Goal: Transaction & Acquisition: Register for event/course

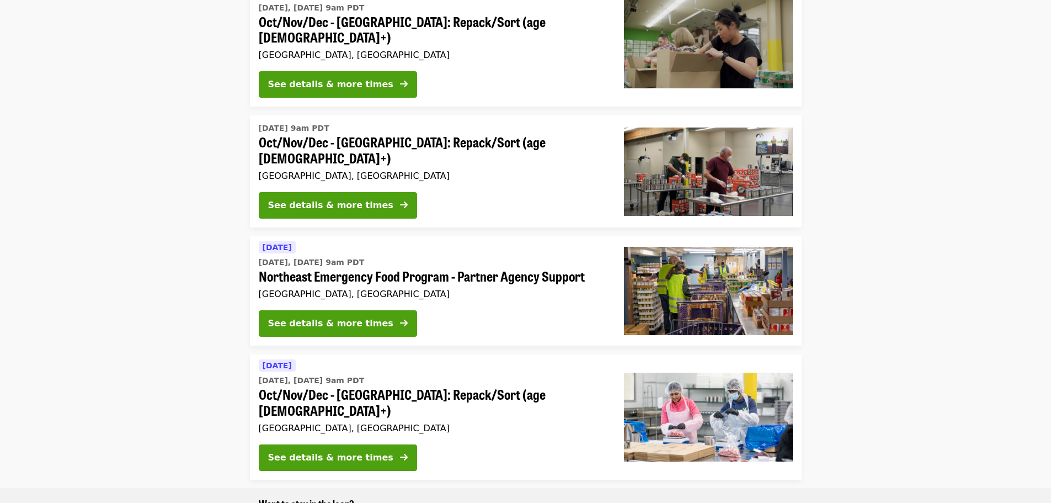
scroll to position [276, 0]
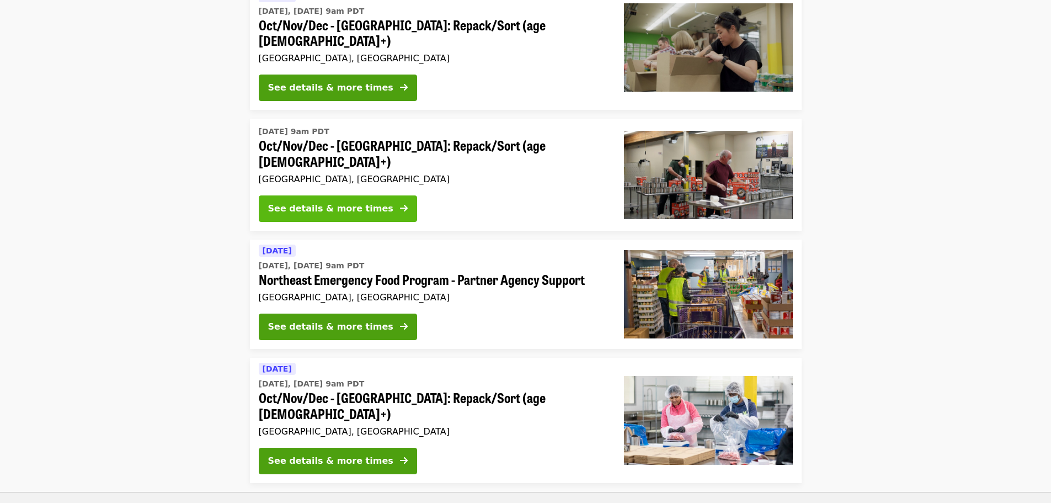
click at [352, 202] on div "See details & more times" at bounding box center [330, 208] width 125 height 13
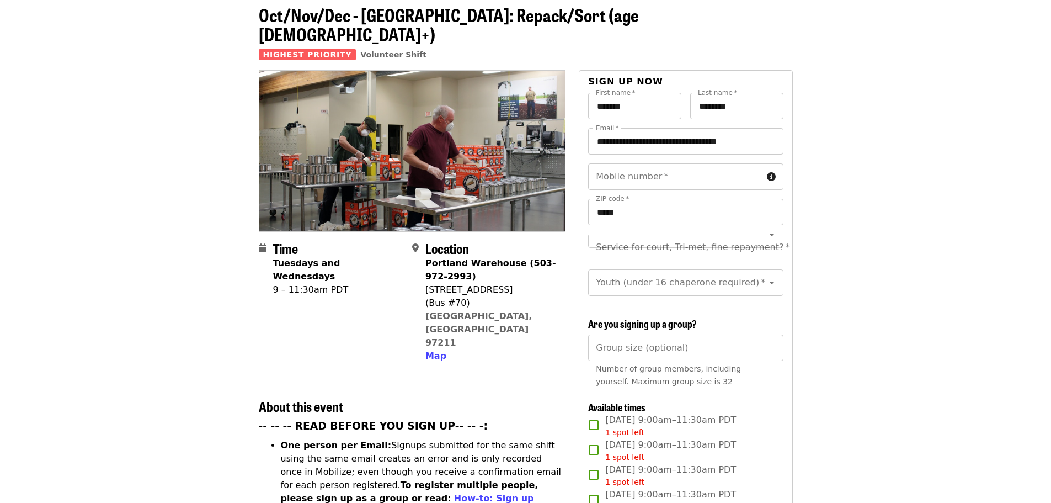
scroll to position [165, 0]
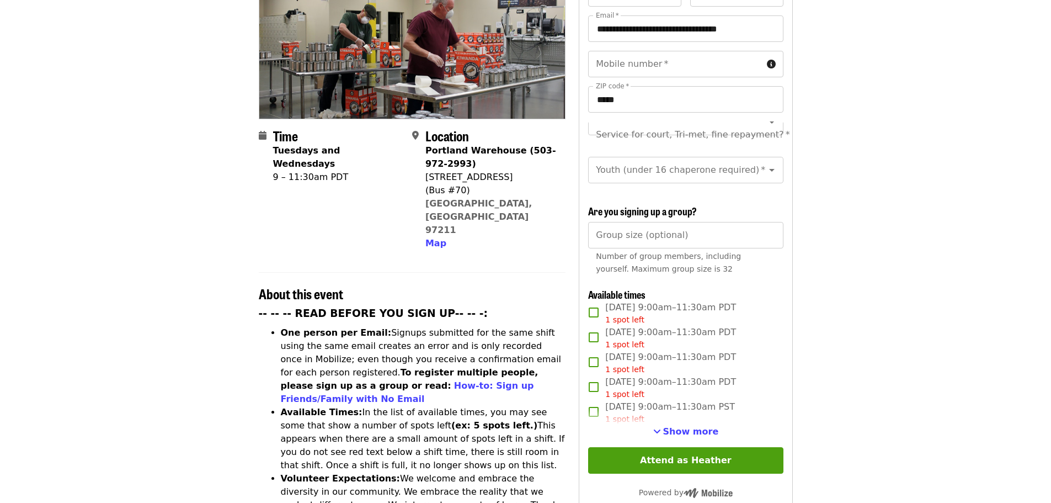
click at [702, 441] on div "**********" at bounding box center [685, 296] width 195 height 633
click at [706, 430] on span "Show more" at bounding box center [691, 431] width 56 height 10
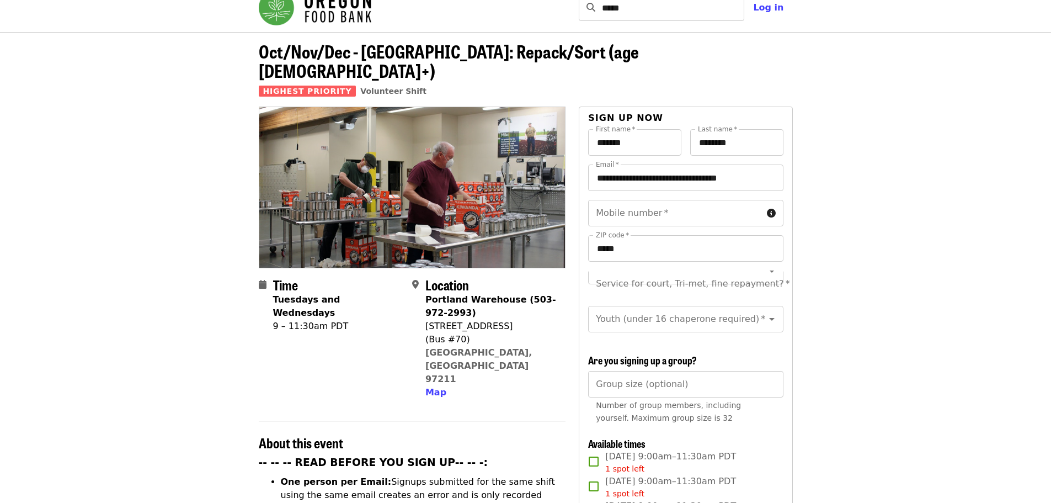
scroll to position [0, 0]
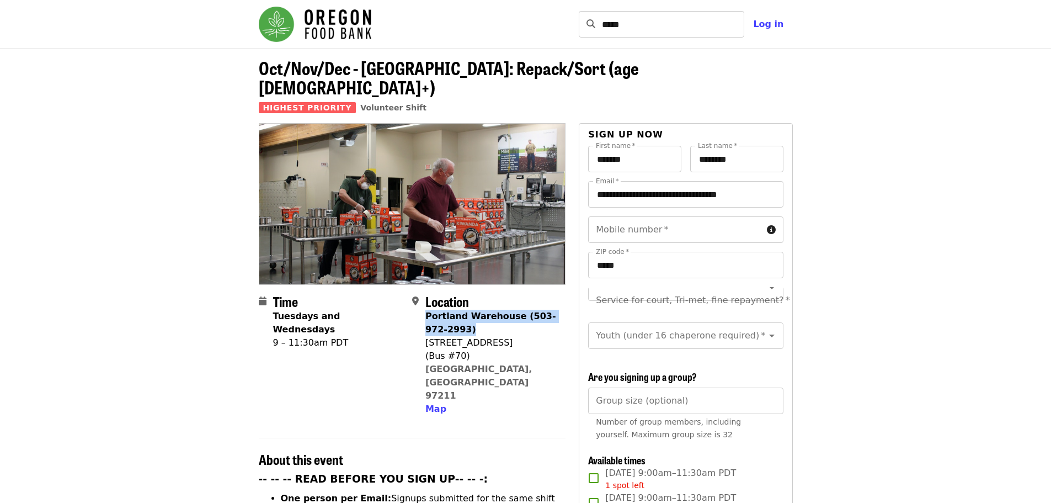
drag, startPoint x: 455, startPoint y: 307, endPoint x: 426, endPoint y: 291, distance: 33.1
click at [426, 309] on div "Portland Warehouse (503-972-2993)" at bounding box center [490, 322] width 131 height 26
copy strong "Portland Warehouse (503-972-2993)"
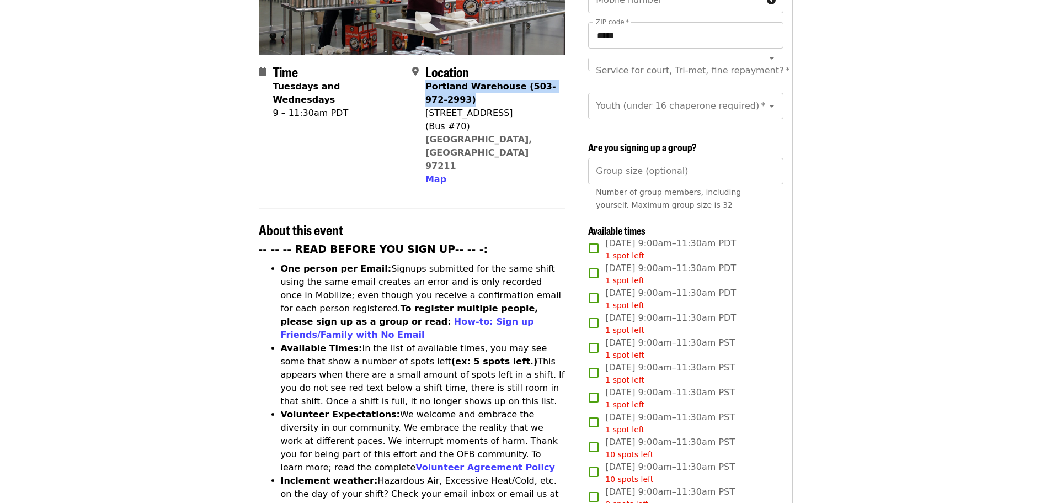
scroll to position [221, 0]
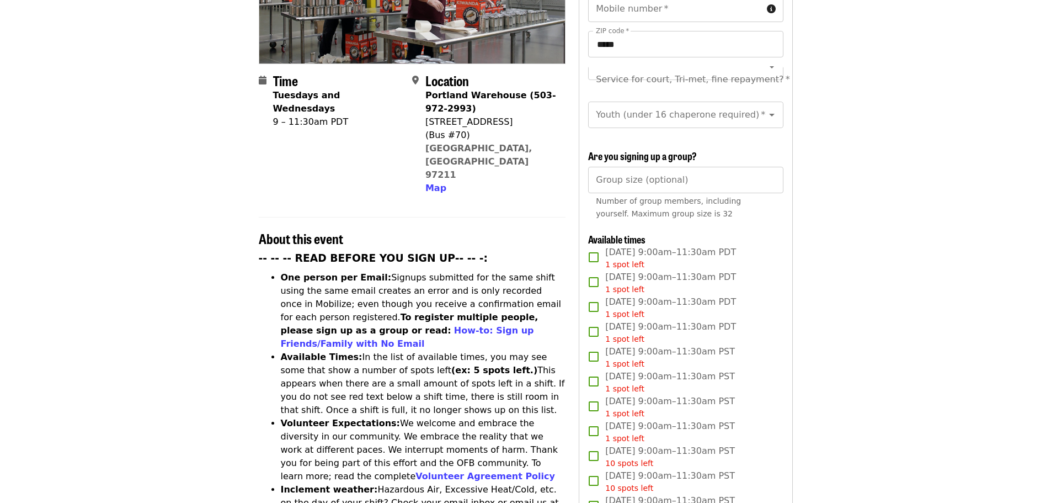
click at [522, 115] on div "[STREET_ADDRESS]" at bounding box center [490, 121] width 131 height 13
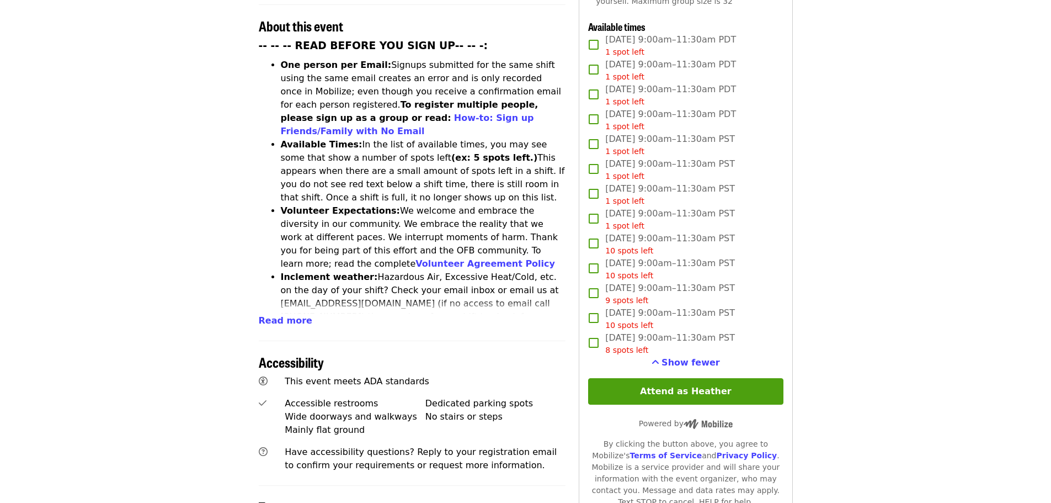
scroll to position [496, 0]
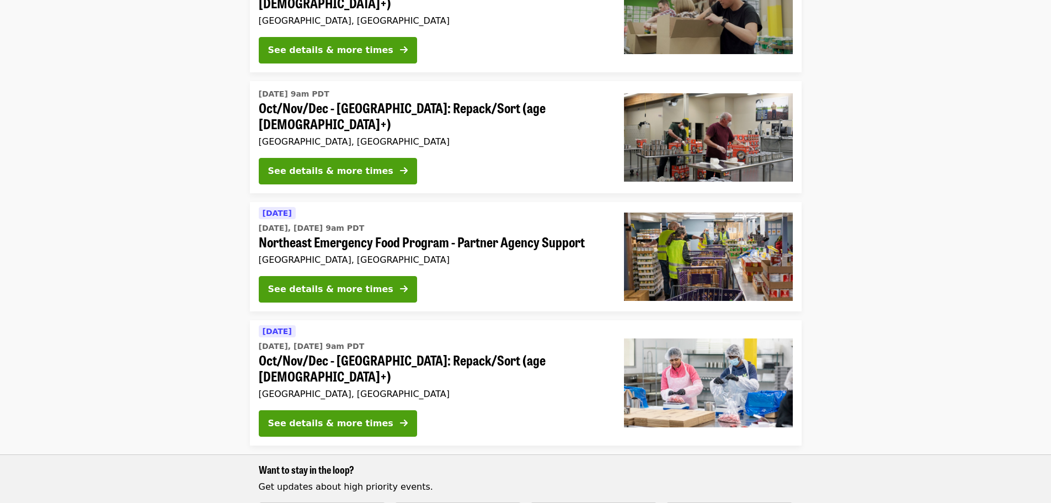
scroll to position [331, 0]
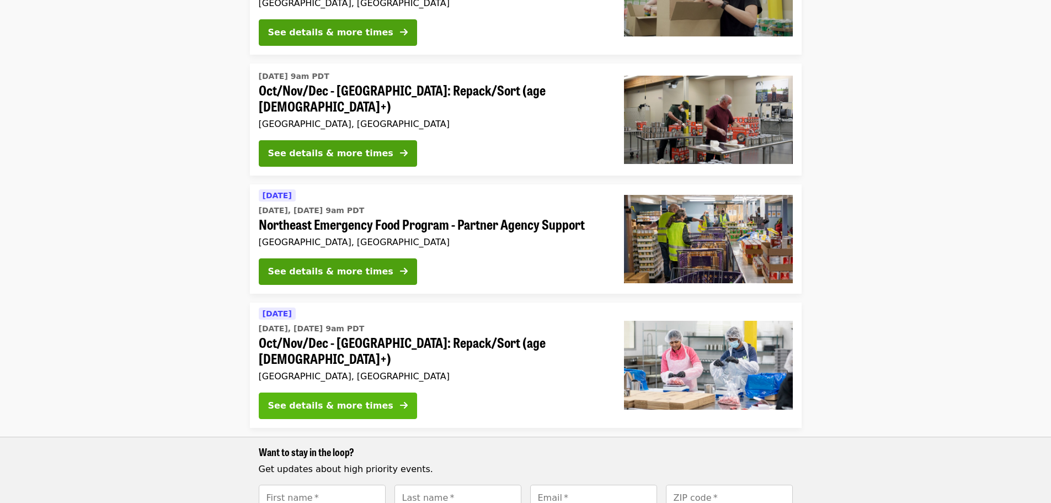
click at [371, 392] on button "See details & more times" at bounding box center [338, 405] width 158 height 26
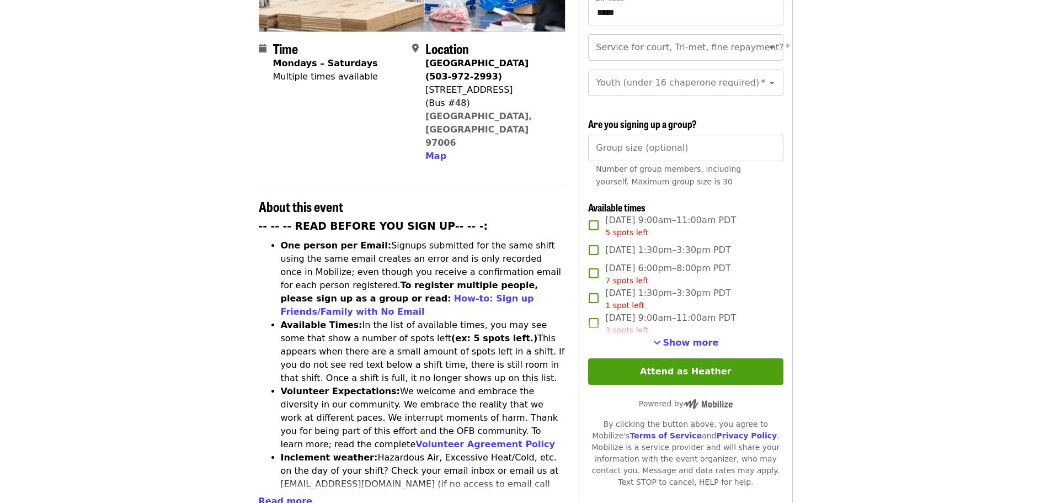
scroll to position [276, 0]
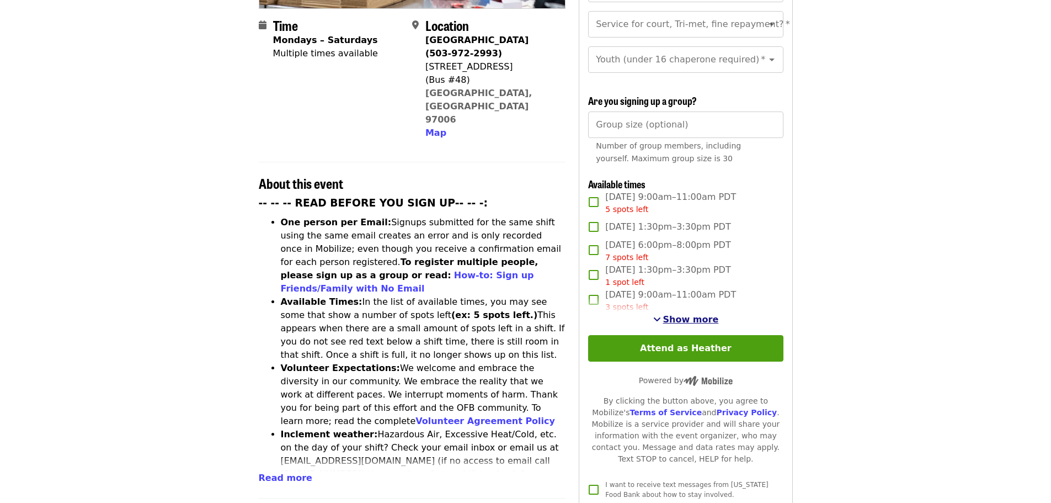
click at [694, 315] on span "Show more" at bounding box center [691, 319] width 56 height 10
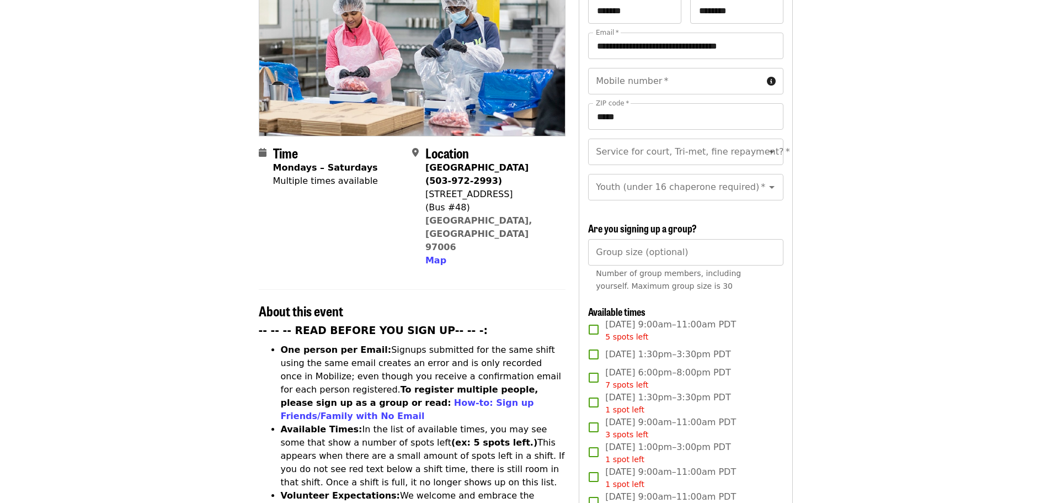
scroll to position [110, 0]
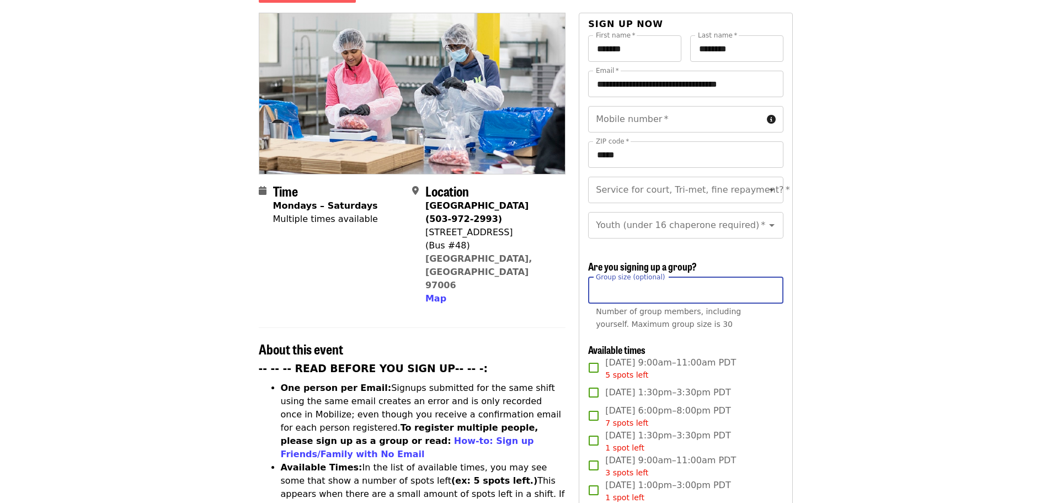
click at [695, 291] on input "Group size (optional)" at bounding box center [685, 290] width 195 height 26
type input "**"
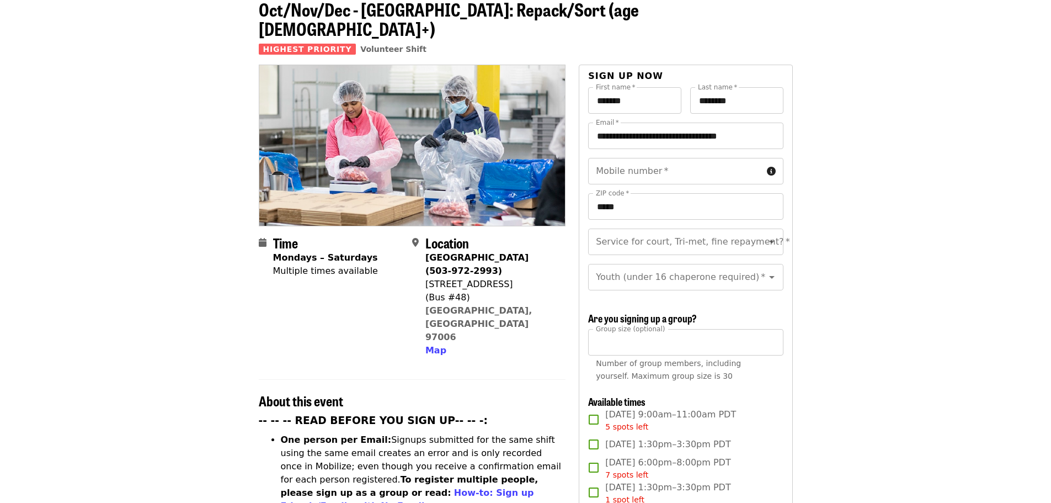
scroll to position [55, 0]
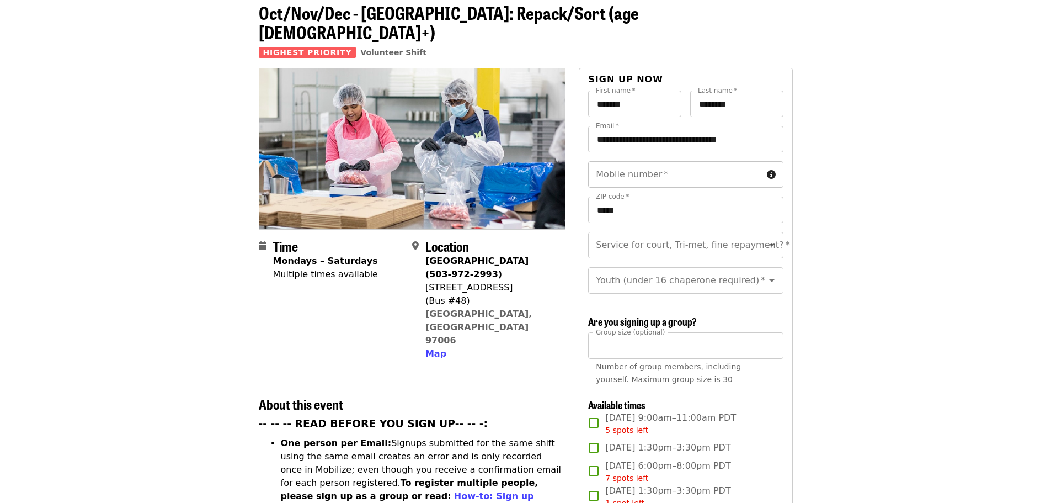
click at [627, 161] on input "Mobile number   *" at bounding box center [675, 174] width 174 height 26
type input "*********"
click at [645, 234] on input "Service for court, Tri-met, fine repayment?   *" at bounding box center [672, 244] width 150 height 21
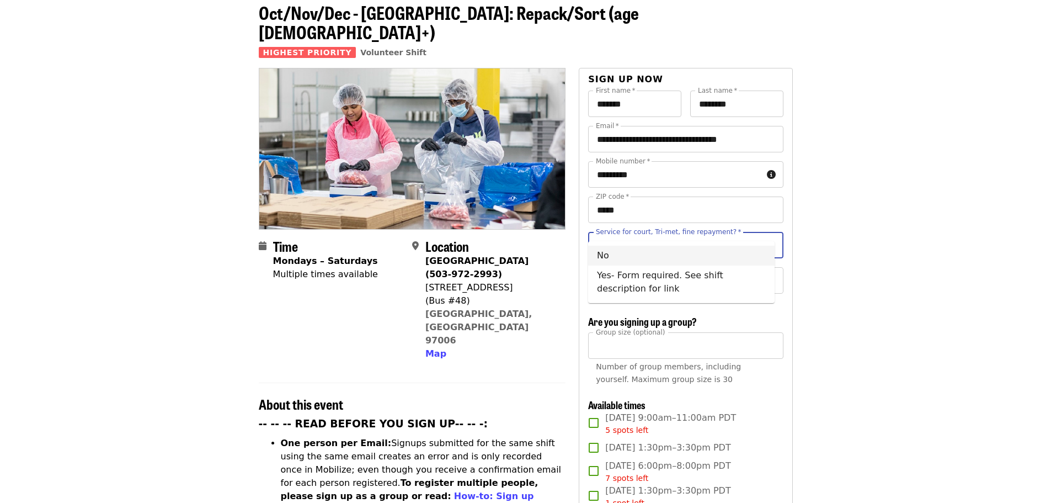
click at [639, 255] on li "No" at bounding box center [681, 255] width 186 height 20
type input "**"
click at [636, 270] on input "Youth (under 16 chaperone required)   *" at bounding box center [672, 280] width 150 height 21
click at [633, 293] on li "16 and older" at bounding box center [681, 299] width 186 height 20
type input "**********"
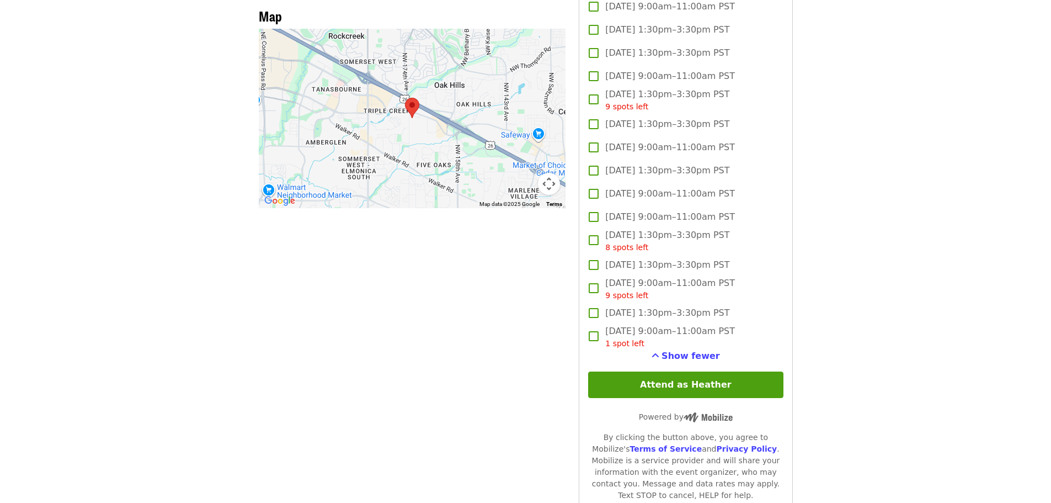
scroll to position [993, 0]
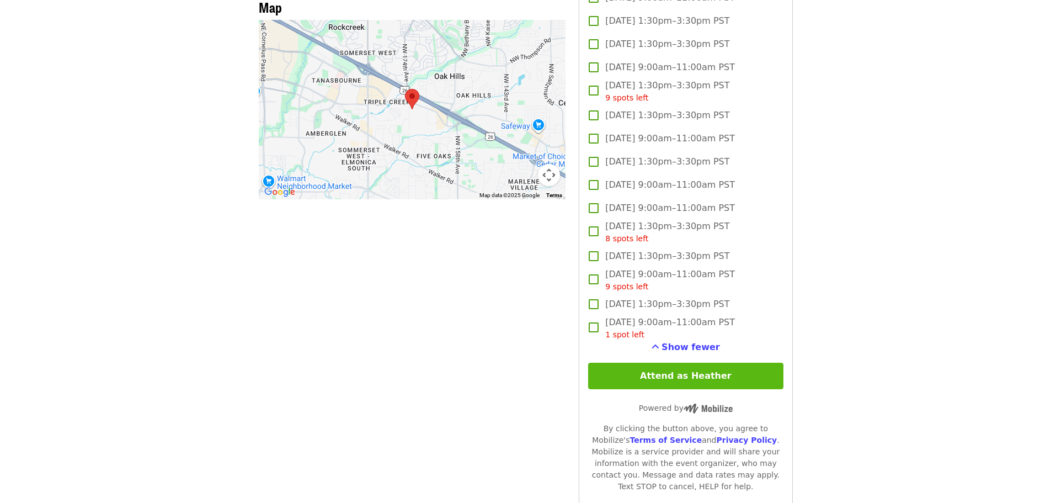
click at [671, 373] on button "Attend as Heather" at bounding box center [685, 375] width 195 height 26
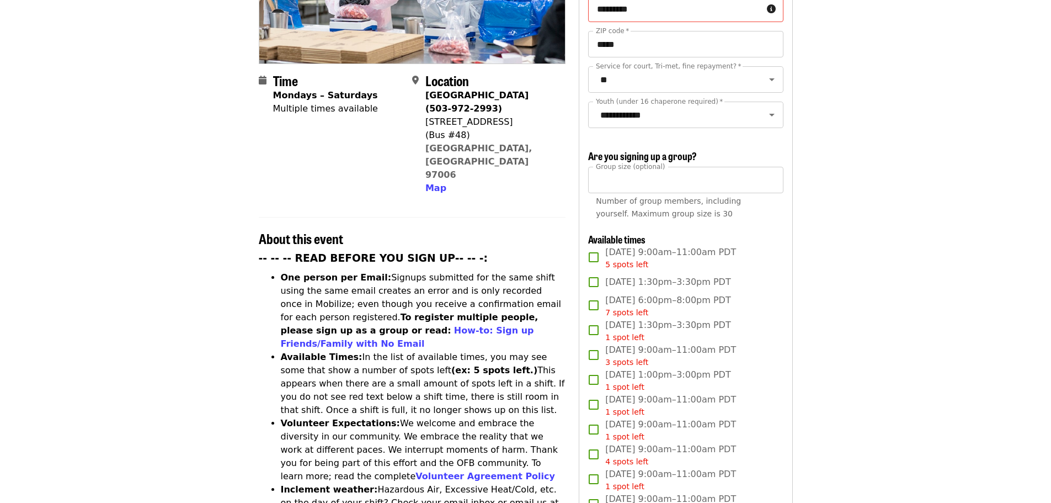
scroll to position [55, 0]
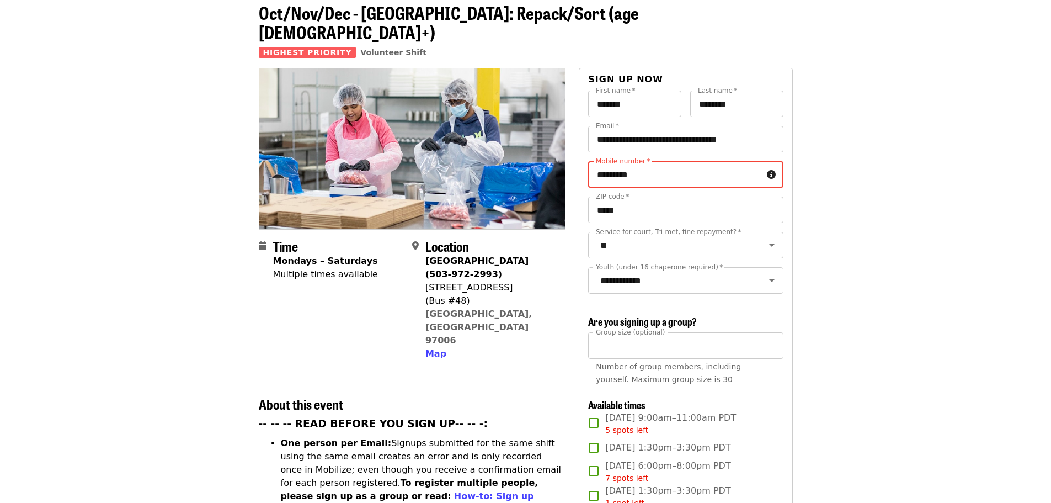
click at [613, 161] on input "*********" at bounding box center [675, 174] width 174 height 26
type input "**********"
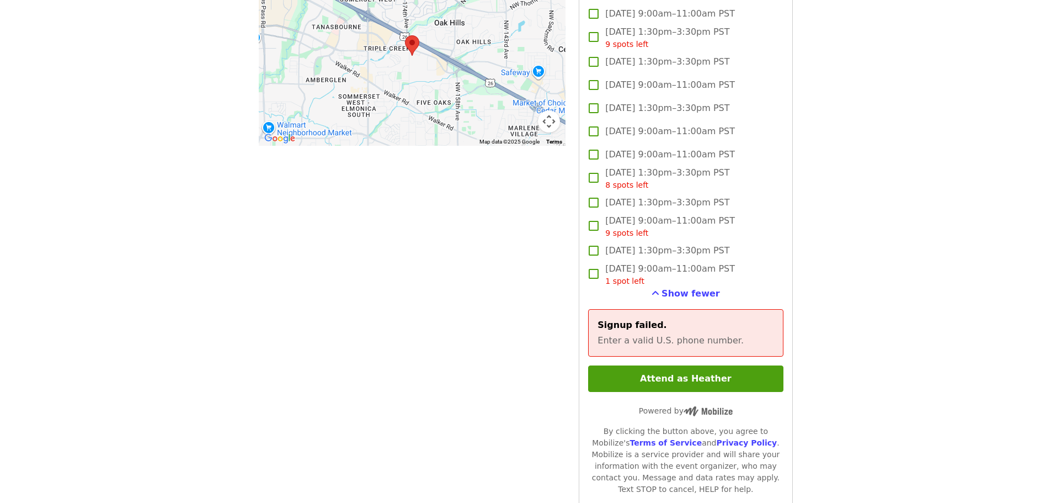
scroll to position [1048, 0]
click at [699, 370] on button "Attend as Heather" at bounding box center [685, 377] width 195 height 26
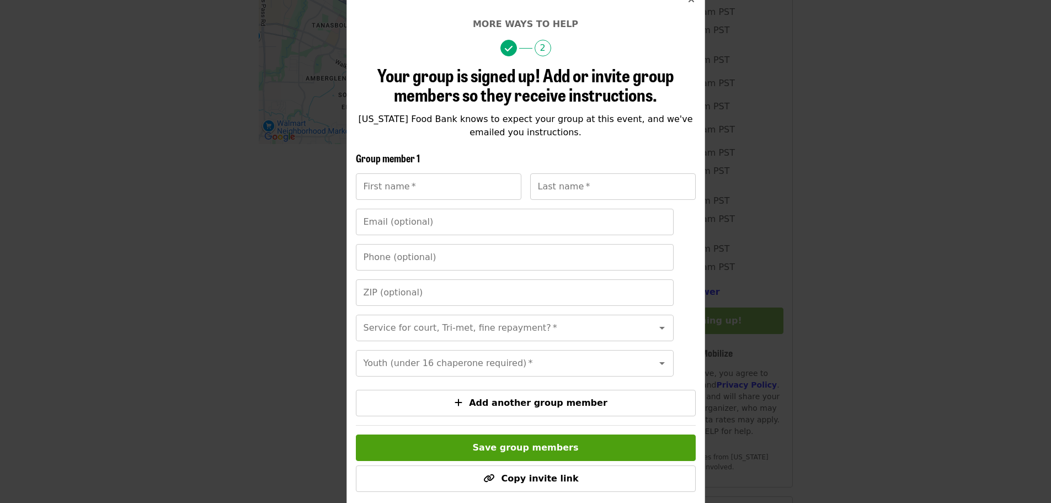
scroll to position [110, 0]
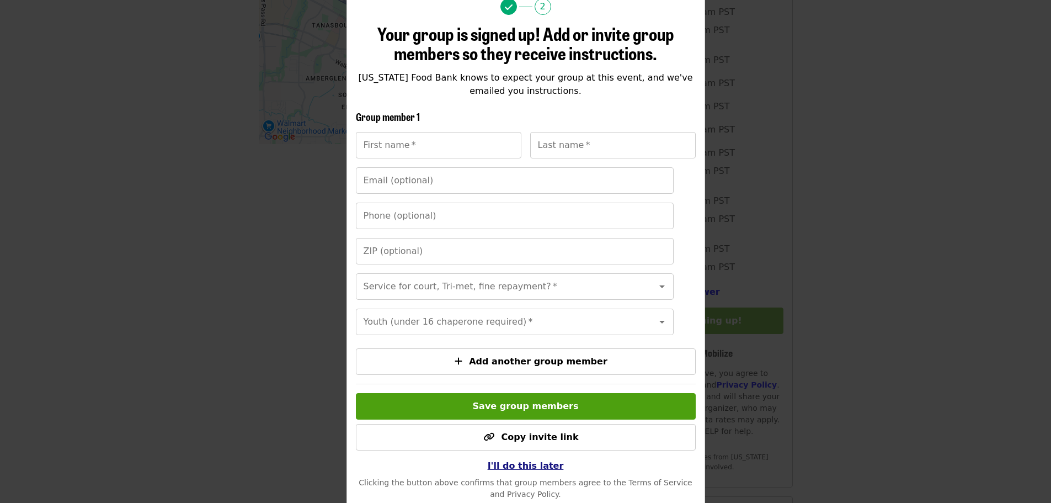
click at [511, 471] on span "I'll do this later" at bounding box center [526, 465] width 76 height 10
